Goal: Task Accomplishment & Management: Use online tool/utility

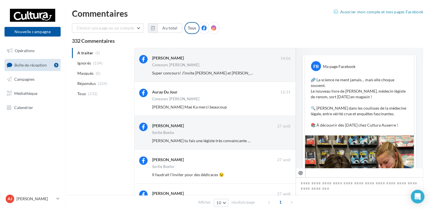
scroll to position [199, 0]
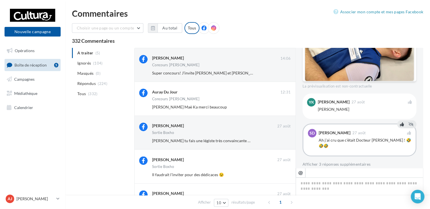
click at [229, 9] on div "Commentaires" at bounding box center [247, 13] width 351 height 8
click at [262, 30] on div "Choisir une page ou un compte Cultura Auxerre ([GEOGRAPHIC_DATA]) leplongeoir_c…" at bounding box center [247, 30] width 351 height 16
click at [254, 24] on div "Choisir une page ou un compte Cultura Auxerre (Auxerre) leplongeoir_culturaauxe…" at bounding box center [247, 30] width 351 height 16
drag, startPoint x: 129, startPoint y: 14, endPoint x: 70, endPoint y: 14, distance: 59.7
click at [70, 14] on div "Commentaires Associer mon compte et mes pages Facebook Choisir une page ou un c…" at bounding box center [247, 126] width 365 height 234
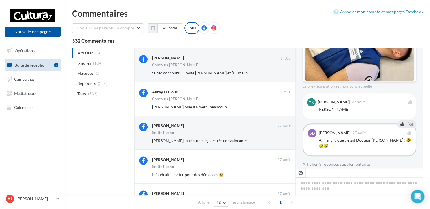
drag, startPoint x: 70, startPoint y: 14, endPoint x: 67, endPoint y: 7, distance: 8.0
click at [67, 7] on html "Nouvelle campagne Nouvelle campagne Opérations Boîte de réception 5 Campagnes M…" at bounding box center [215, 104] width 430 height 209
click at [65, 6] on nav "Nouvelle campagne Nouvelle campagne Opérations Boîte de réception 5 Campagnes M…" at bounding box center [32, 104] width 65 height 209
drag, startPoint x: 71, startPoint y: 12, endPoint x: 127, endPoint y: 17, distance: 55.4
click at [127, 17] on div "Commentaires Associer mon compte et mes pages Facebook Choisir une page ou un c…" at bounding box center [247, 126] width 365 height 234
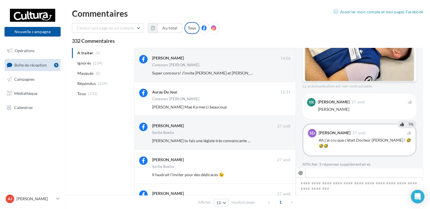
drag, startPoint x: 127, startPoint y: 17, endPoint x: 106, endPoint y: 1, distance: 25.4
click at [106, 1] on html "Nouvelle campagne Nouvelle campagne Opérations Boîte de réception 5 Campagnes M…" at bounding box center [215, 104] width 430 height 209
click at [102, 4] on html "Nouvelle campagne Nouvelle campagne Opérations Boîte de réception 5 Campagnes M…" at bounding box center [215, 104] width 430 height 209
drag, startPoint x: 132, startPoint y: 12, endPoint x: 70, endPoint y: 17, distance: 62.8
click at [70, 17] on div "Commentaires Associer mon compte et mes pages Facebook Choisir une page ou un c…" at bounding box center [247, 126] width 365 height 234
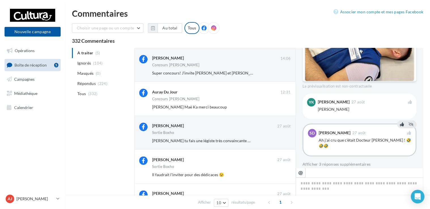
drag, startPoint x: 70, startPoint y: 17, endPoint x: 57, endPoint y: 7, distance: 16.4
click at [57, 7] on div "Nouvelle campagne Nouvelle campagne" at bounding box center [33, 25] width 56 height 36
drag, startPoint x: 72, startPoint y: 12, endPoint x: 131, endPoint y: 19, distance: 59.8
click at [131, 19] on div "Commentaires Associer mon compte et mes pages Facebook Choisir une page ou un c…" at bounding box center [247, 126] width 365 height 234
drag, startPoint x: 131, startPoint y: 19, endPoint x: 176, endPoint y: 8, distance: 45.8
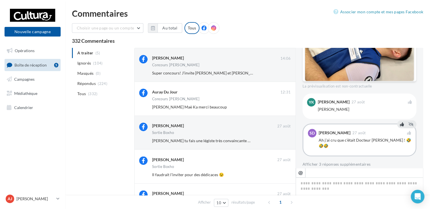
click at [176, 8] on html "Nouvelle campagne Nouvelle campagne Opérations Boîte de réception 5 Campagnes M…" at bounding box center [215, 104] width 430 height 209
click at [152, 9] on div "Commentaires" at bounding box center [247, 13] width 351 height 8
drag, startPoint x: 128, startPoint y: 14, endPoint x: 72, endPoint y: 18, distance: 56.5
click at [72, 18] on div "Commentaires Associer mon compte et mes pages Facebook Choisir une page ou un c…" at bounding box center [247, 126] width 365 height 234
drag, startPoint x: 72, startPoint y: 18, endPoint x: 147, endPoint y: 9, distance: 75.6
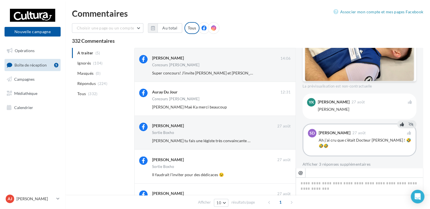
click at [147, 9] on html "Nouvelle campagne Nouvelle campagne Opérations Boîte de réception 5 Campagnes M…" at bounding box center [215, 104] width 430 height 209
click at [110, 9] on div "Commentaires" at bounding box center [247, 13] width 351 height 8
click at [20, 77] on span "Campagnes" at bounding box center [24, 79] width 20 height 5
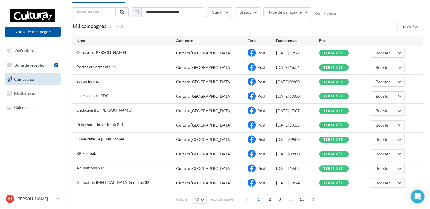
scroll to position [49, 0]
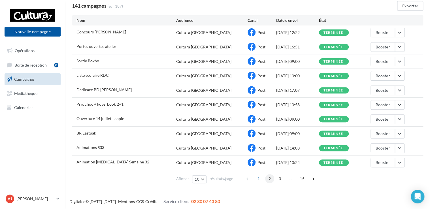
click at [268, 177] on span "2" at bounding box center [269, 178] width 9 height 9
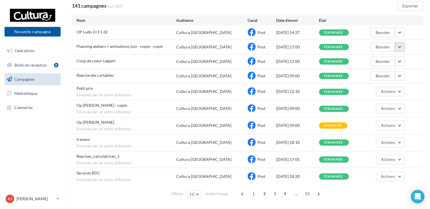
click at [400, 43] on button "button" at bounding box center [400, 47] width 10 height 10
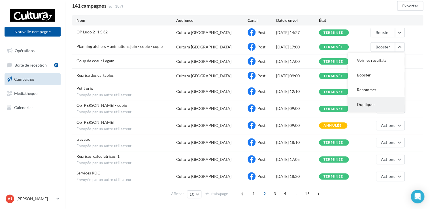
click at [364, 105] on button "Dupliquer" at bounding box center [376, 104] width 57 height 15
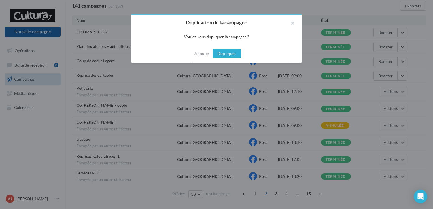
click at [222, 53] on button "Dupliquer" at bounding box center [227, 54] width 28 height 10
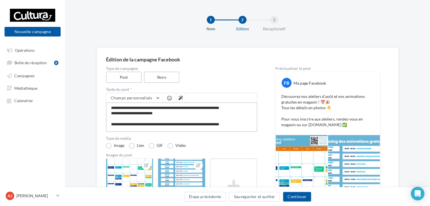
drag, startPoint x: 245, startPoint y: 123, endPoint x: 105, endPoint y: 102, distance: 141.1
click at [105, 102] on div "**********" at bounding box center [248, 154] width 302 height 213
click at [249, 198] on button "Sauvegarder et quitter" at bounding box center [254, 197] width 51 height 10
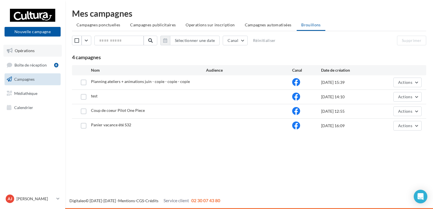
click at [28, 49] on span "Opérations" at bounding box center [25, 50] width 20 height 5
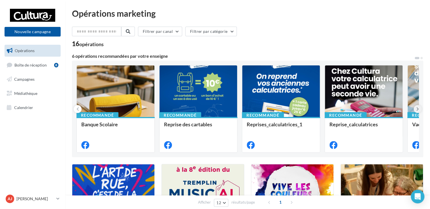
click at [418, 112] on button at bounding box center [417, 109] width 8 height 8
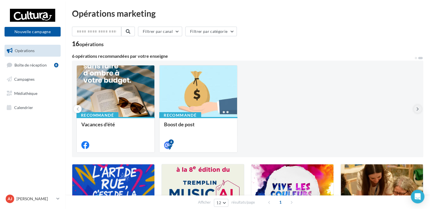
click at [418, 110] on icon at bounding box center [417, 109] width 3 height 6
